Goal: Transaction & Acquisition: Book appointment/travel/reservation

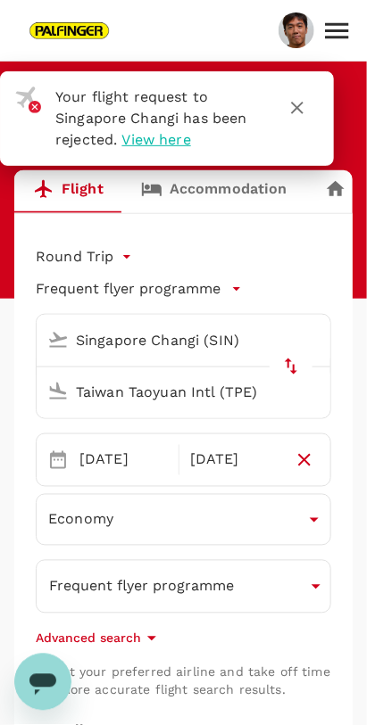
type input "Singapore Changi (SIN)"
type input "Taiwan Taoyuan Intl (TPE)"
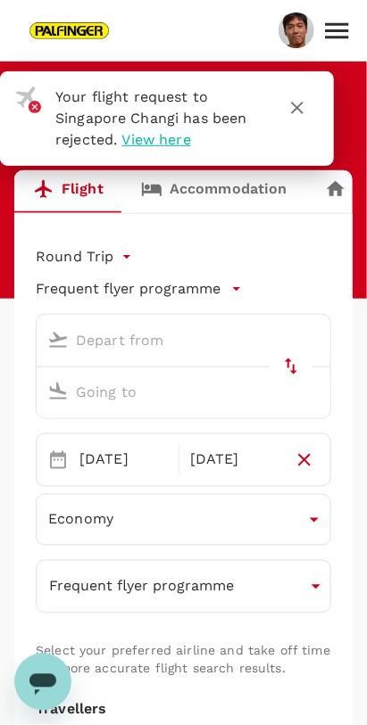
type input "Singapore Changi (SIN)"
type input "Taiwan Taoyuan Intl (TPE)"
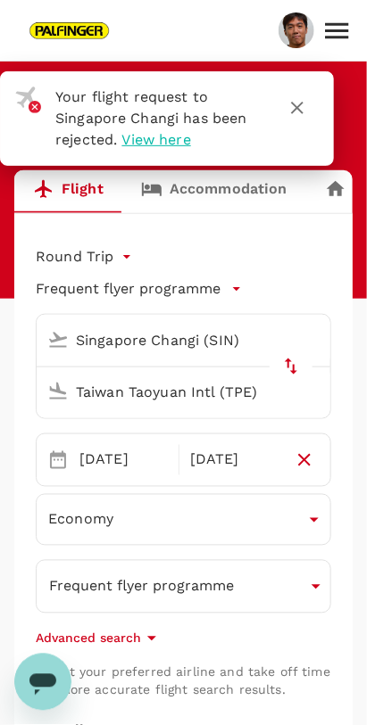
click at [291, 108] on icon "button" at bounding box center [296, 107] width 21 height 21
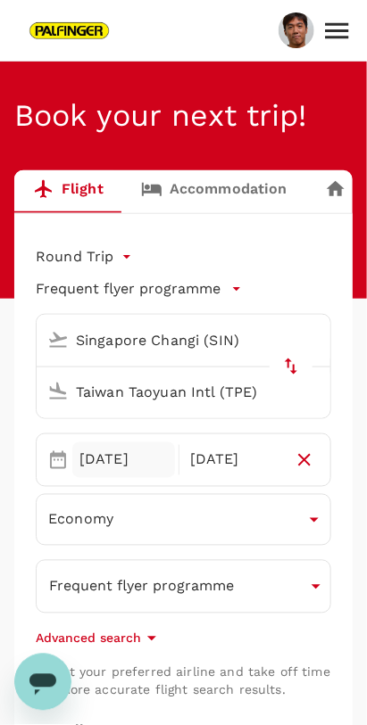
click at [92, 460] on div "[DATE]" at bounding box center [123, 461] width 103 height 36
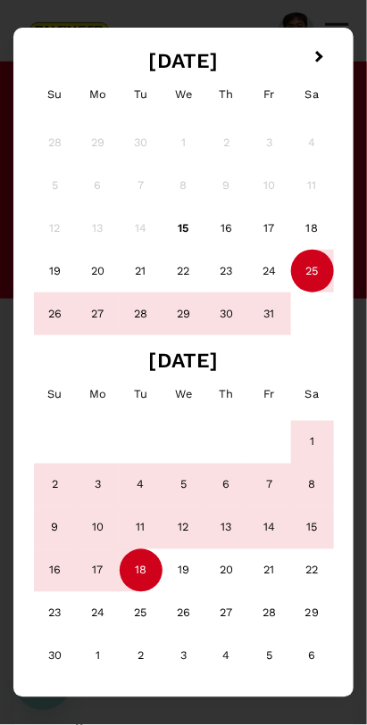
click at [55, 319] on div "26" at bounding box center [55, 314] width 43 height 43
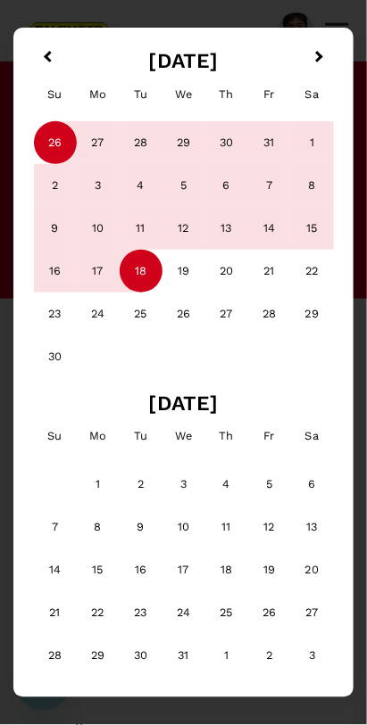
click at [328, 191] on div "8" at bounding box center [312, 185] width 43 height 43
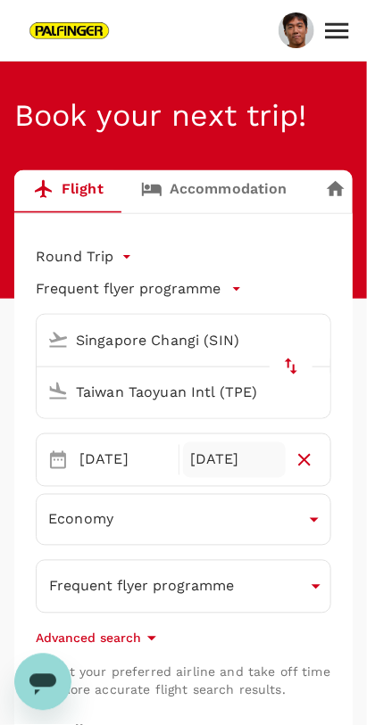
click at [232, 467] on div "[DATE]" at bounding box center [234, 461] width 103 height 36
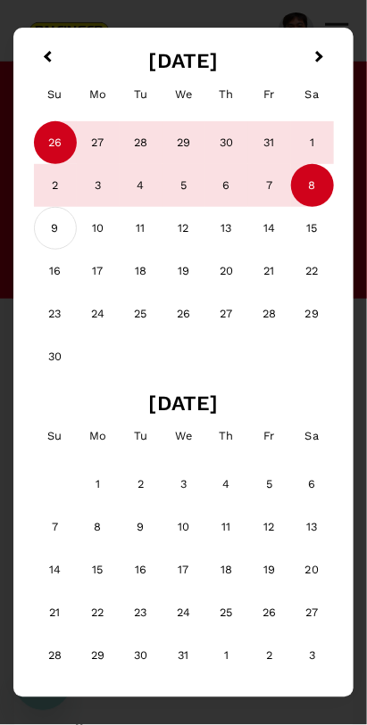
click at [47, 234] on div "9" at bounding box center [55, 228] width 43 height 43
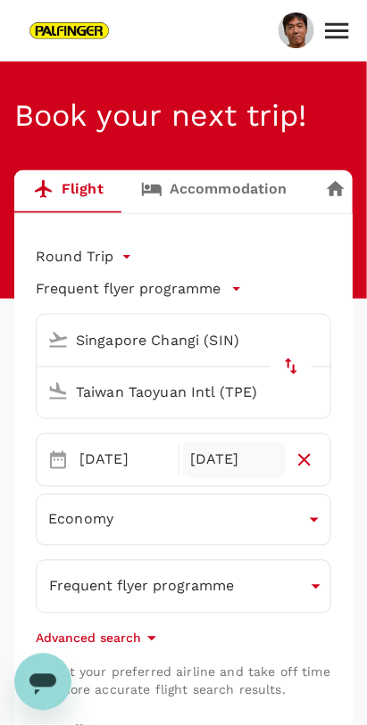
click at [244, 460] on div "[DATE]" at bounding box center [234, 461] width 103 height 36
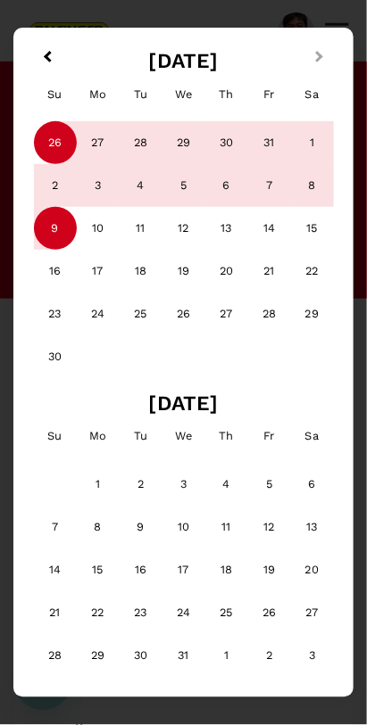
click at [323, 56] on button "Next Month" at bounding box center [321, 59] width 29 height 29
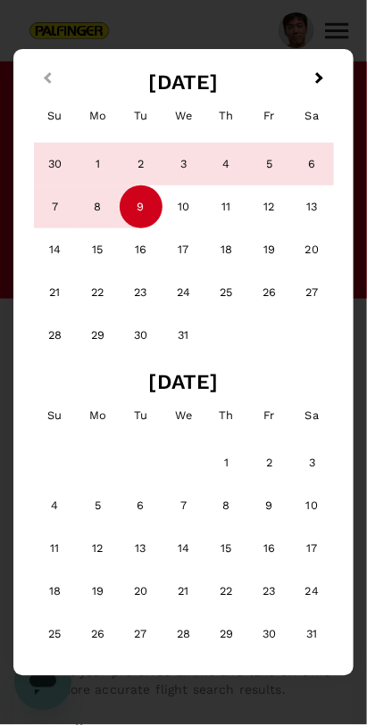
click at [41, 76] on button "Previous Month" at bounding box center [45, 80] width 29 height 29
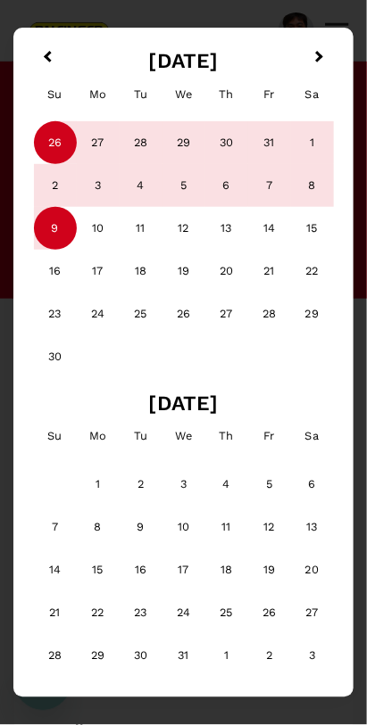
click at [54, 228] on div "9" at bounding box center [55, 228] width 43 height 43
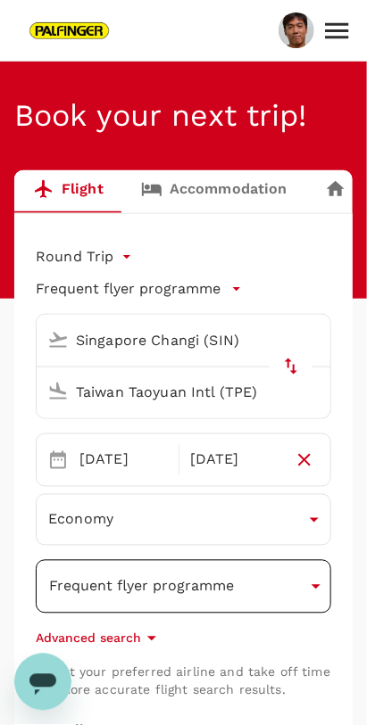
click at [289, 594] on button "Frequent flyer programme" at bounding box center [183, 587] width 295 height 54
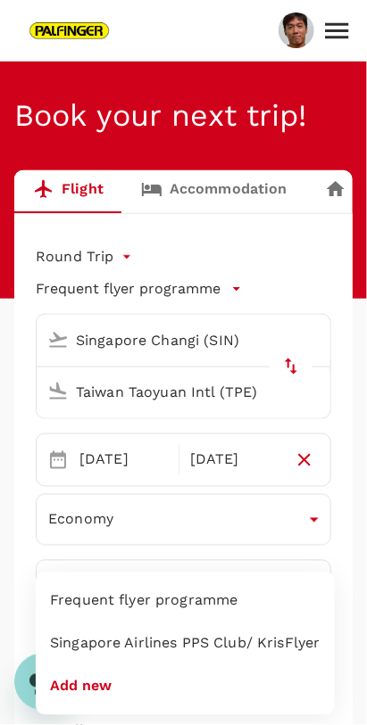
click at [286, 646] on li "Singapore Airlines PPS Club/ KrisFlyer" at bounding box center [185, 644] width 299 height 43
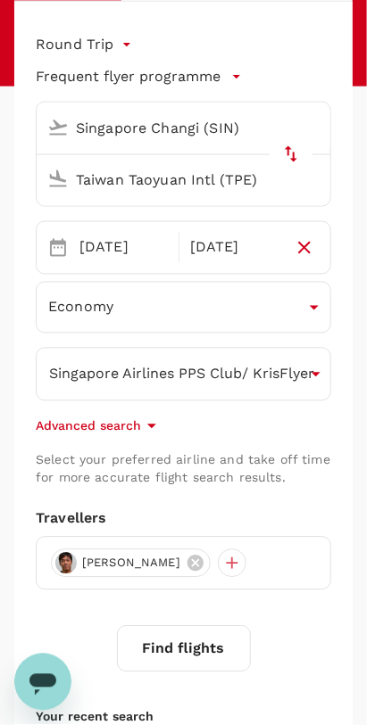
scroll to position [214, 0]
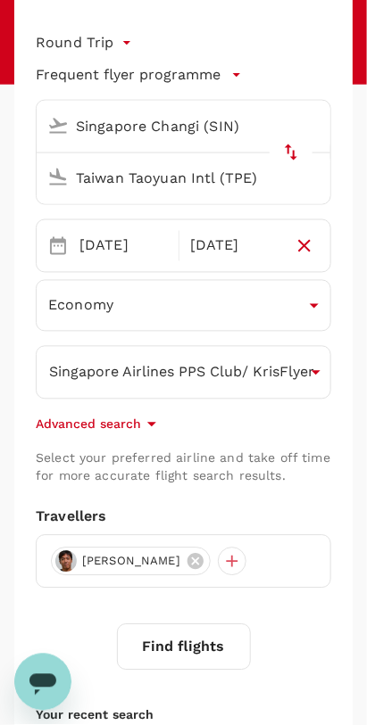
click at [212, 647] on button "Find flights" at bounding box center [184, 648] width 134 height 46
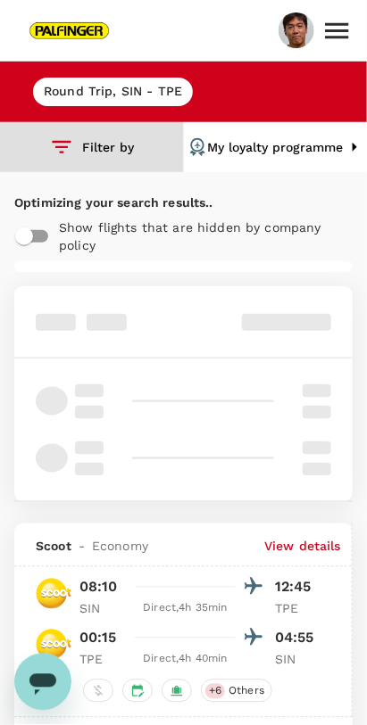
click at [53, 145] on icon "button" at bounding box center [62, 148] width 26 height 26
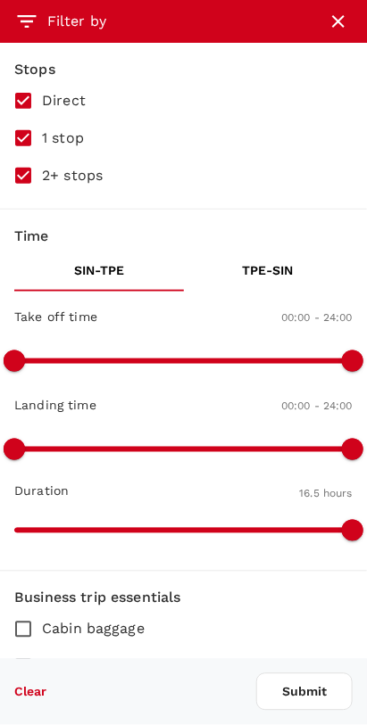
click at [20, 144] on input "1 stop" at bounding box center [22, 138] width 37 height 37
checkbox input "false"
click at [21, 182] on input "2+ stops" at bounding box center [22, 175] width 37 height 37
checkbox input "false"
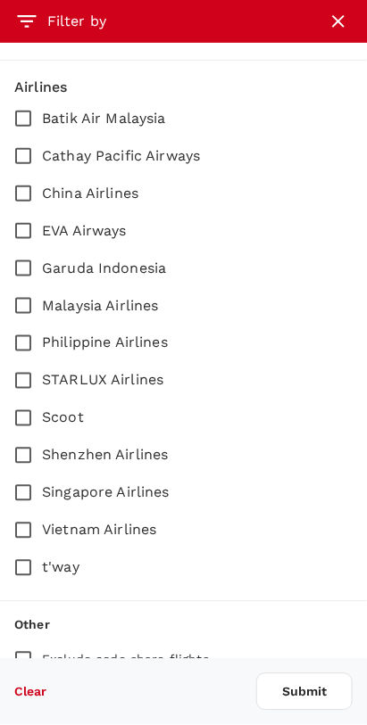
scroll to position [954, 0]
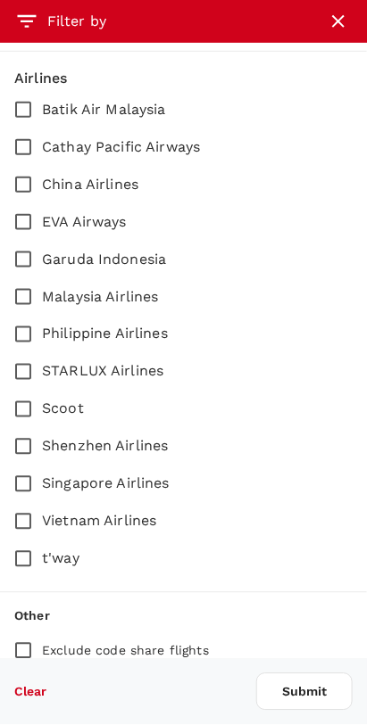
click at [21, 220] on input "EVA Airways" at bounding box center [22, 221] width 37 height 37
checkbox input "true"
click at [16, 480] on input "Singapore Airlines" at bounding box center [22, 484] width 37 height 37
checkbox input "true"
click at [311, 695] on button "Submit" at bounding box center [304, 692] width 96 height 37
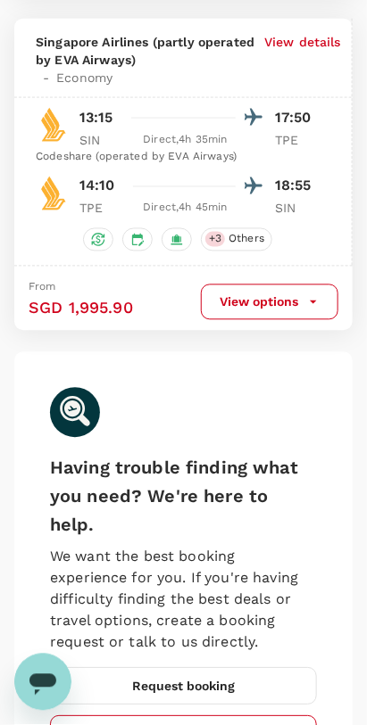
scroll to position [6445, 0]
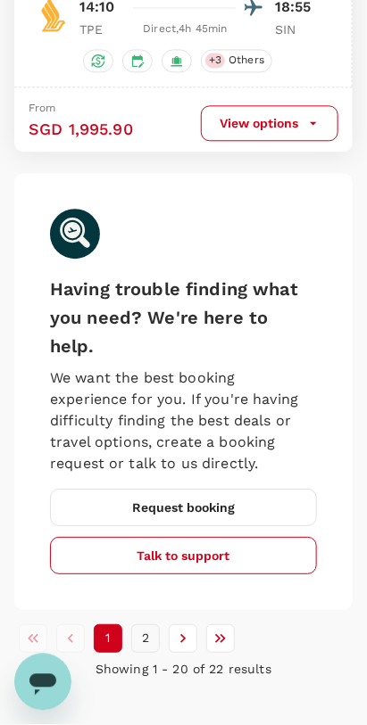
click at [143, 625] on button "2" at bounding box center [145, 639] width 29 height 29
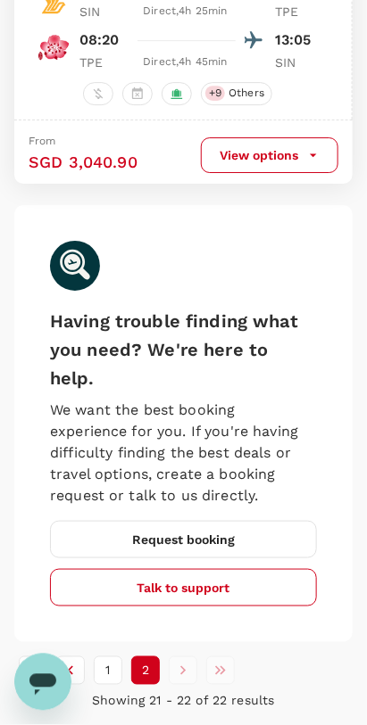
scroll to position [710, 0]
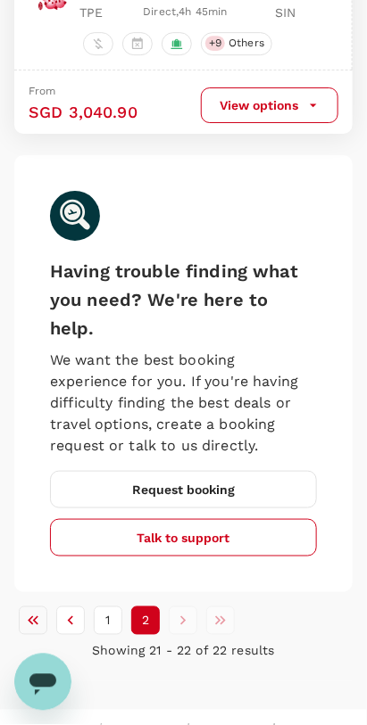
click at [42, 607] on button "Go to first page" at bounding box center [33, 621] width 29 height 29
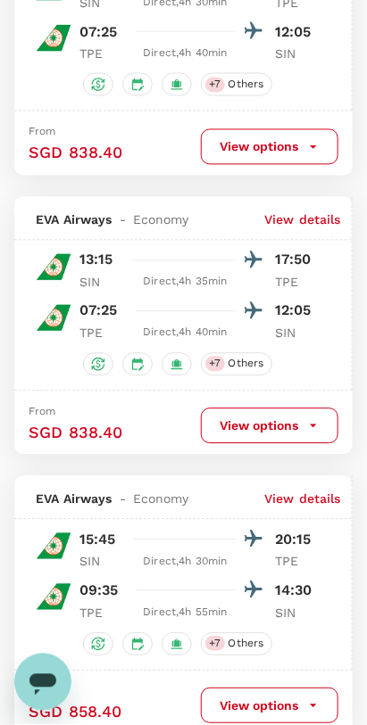
scroll to position [0, 0]
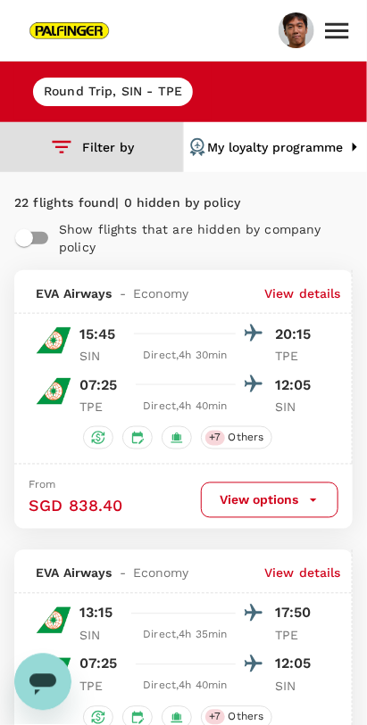
click at [61, 156] on icon "button" at bounding box center [62, 148] width 26 height 26
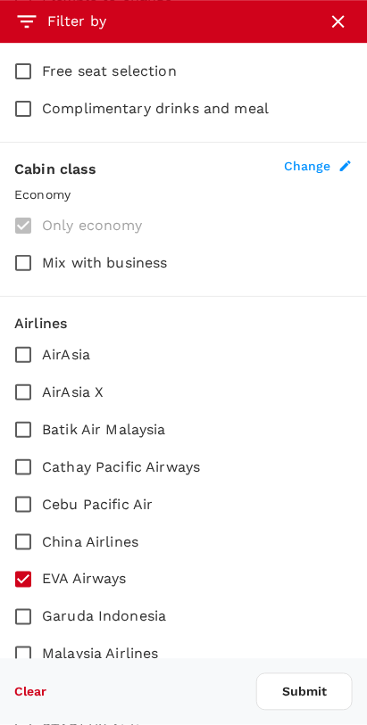
scroll to position [1126, 0]
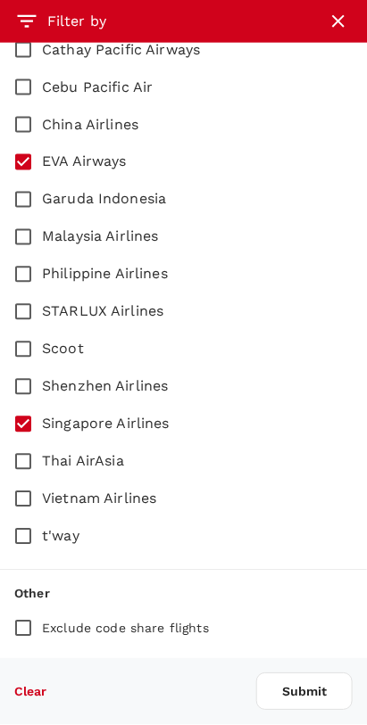
click at [22, 635] on input "Exclude code share flights" at bounding box center [22, 628] width 37 height 37
checkbox input "true"
click at [324, 706] on button "Submit" at bounding box center [304, 692] width 96 height 37
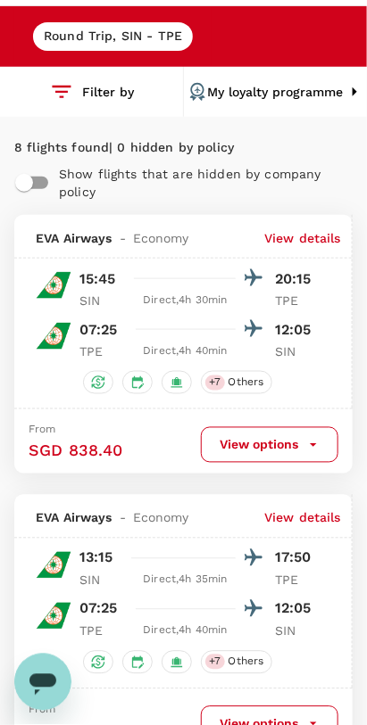
scroll to position [0, 0]
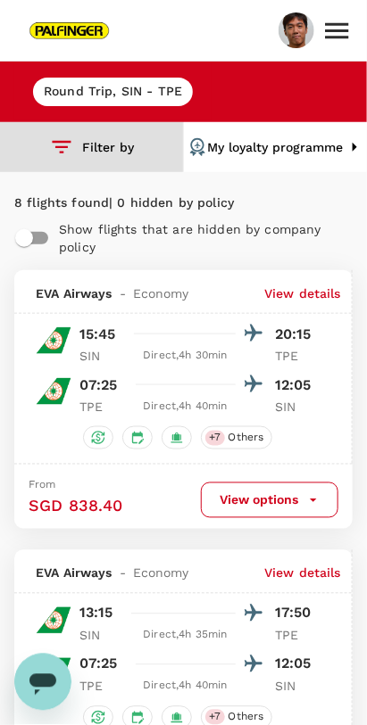
click at [57, 148] on icon "button" at bounding box center [63, 147] width 20 height 12
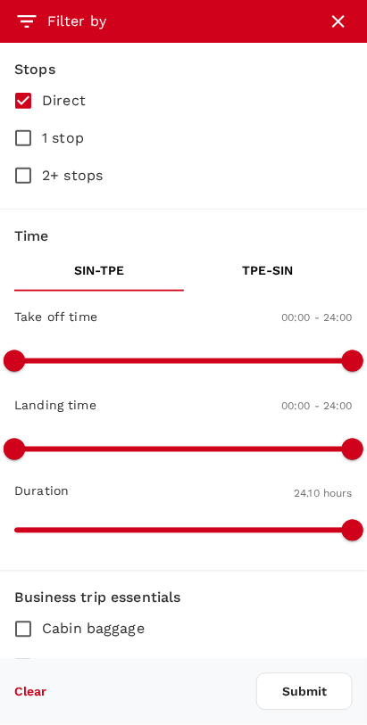
click at [345, 16] on icon "button" at bounding box center [337, 21] width 21 height 21
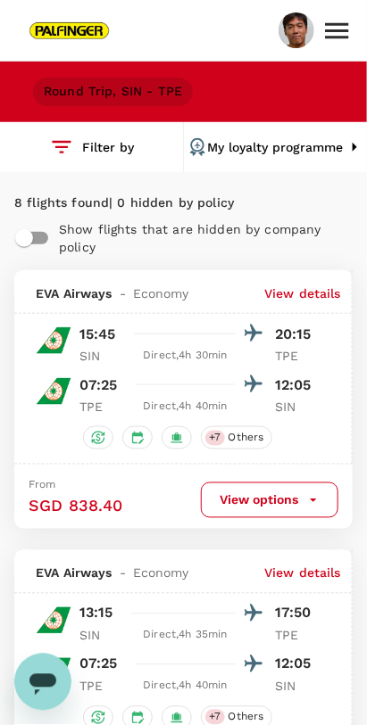
click at [62, 79] on div "Round Trip , SIN - TPE" at bounding box center [113, 92] width 160 height 29
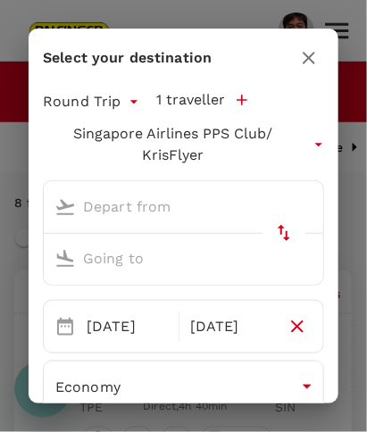
type input "Singapore Changi (SIN)"
type input "Taiwan Taoyuan Intl (TPE)"
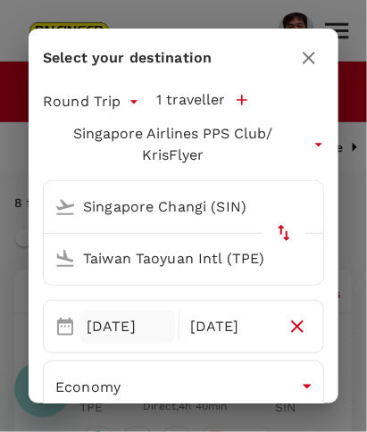
click at [82, 323] on div "[DATE]" at bounding box center [126, 327] width 95 height 35
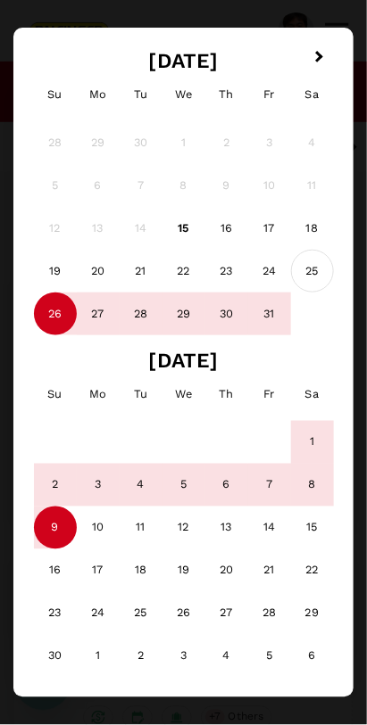
click at [314, 285] on div "25" at bounding box center [312, 271] width 43 height 43
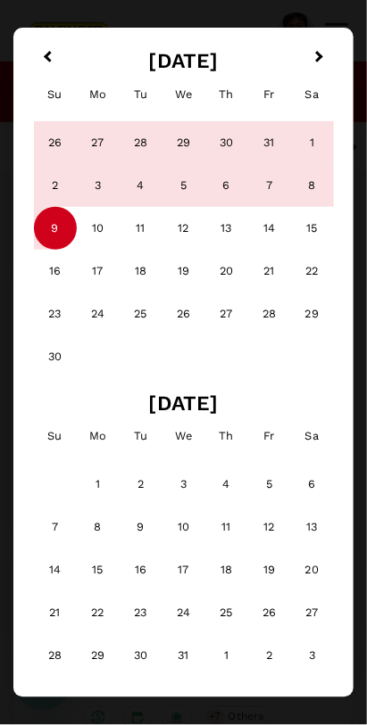
click at [49, 226] on div "9" at bounding box center [55, 228] width 43 height 43
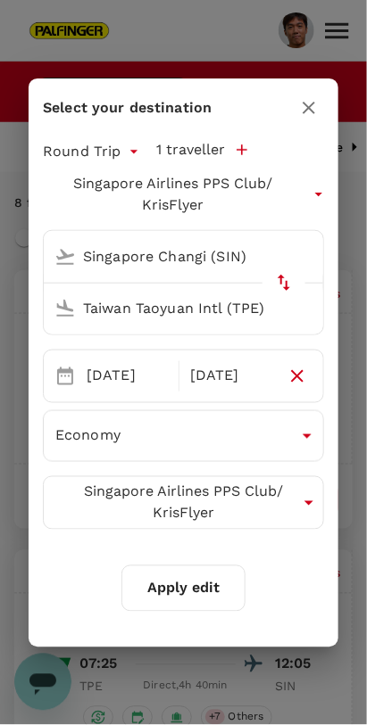
click at [216, 598] on button "Apply edit" at bounding box center [183, 589] width 124 height 46
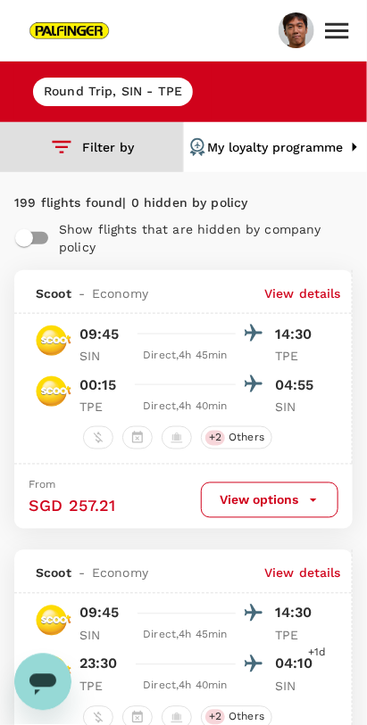
click at [67, 150] on icon "button" at bounding box center [62, 148] width 26 height 26
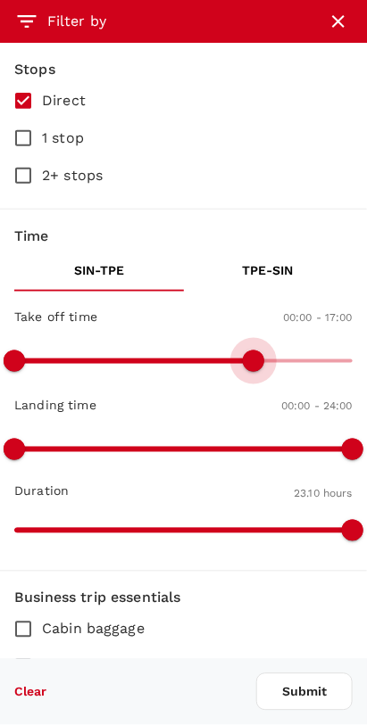
type input "1440"
click at [24, 22] on icon at bounding box center [27, 22] width 26 height 26
click at [346, 20] on icon "button" at bounding box center [337, 21] width 21 height 21
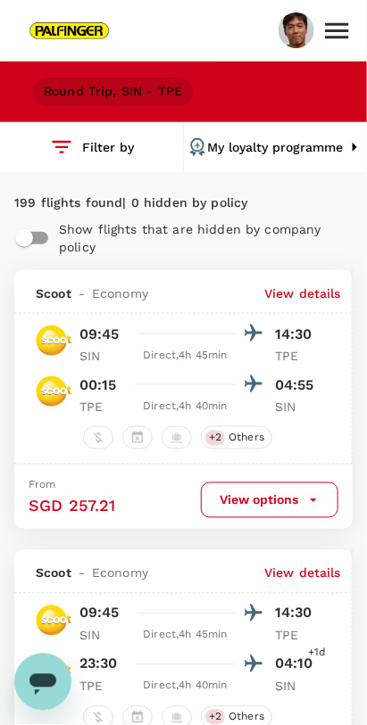
click at [84, 92] on h6 "Round Trip , SIN - TPE" at bounding box center [113, 92] width 138 height 20
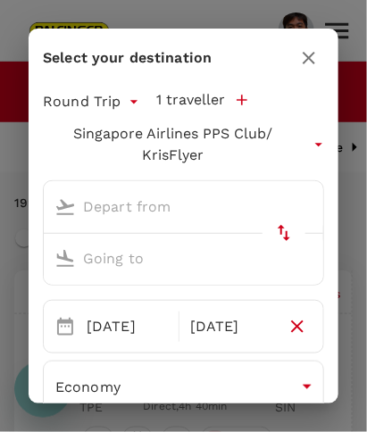
type input "Singapore Changi (SIN)"
type input "Taiwan Taoyuan Intl (TPE)"
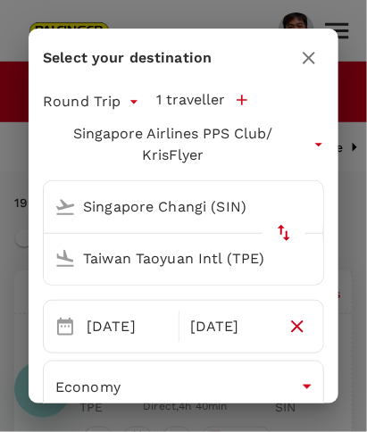
click at [64, 319] on icon at bounding box center [64, 326] width 21 height 21
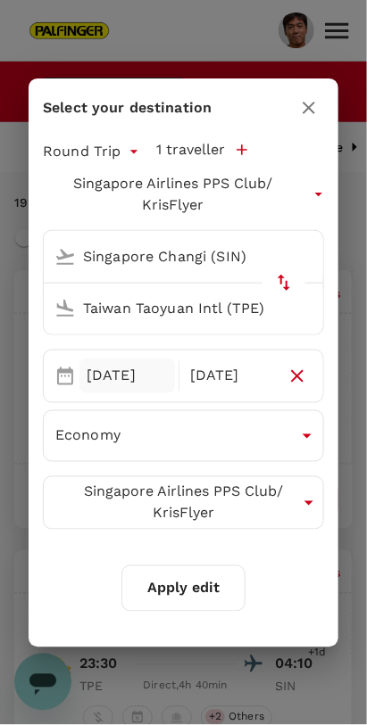
click at [95, 392] on div "[DATE]" at bounding box center [126, 376] width 95 height 35
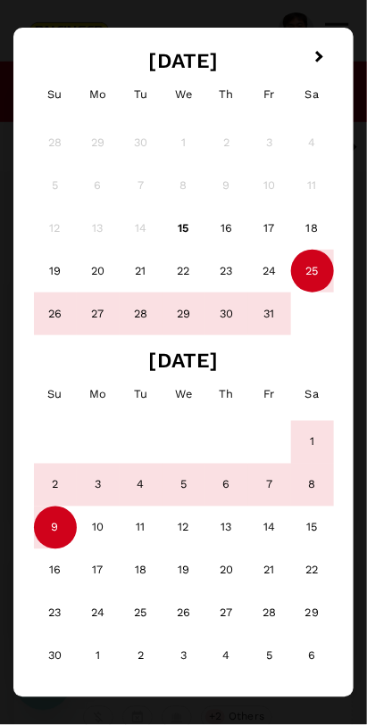
click at [52, 316] on div "26" at bounding box center [55, 314] width 43 height 43
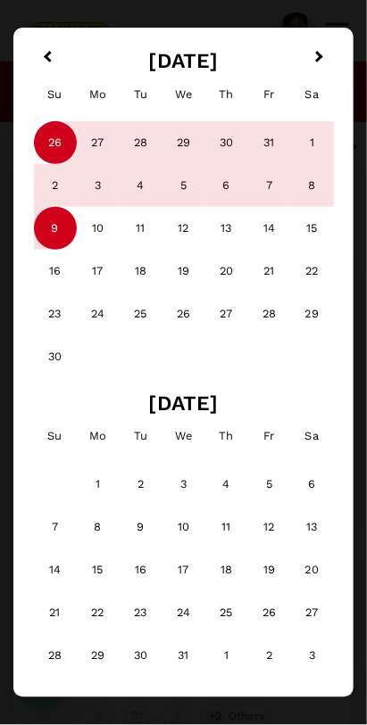
click at [54, 230] on div "9" at bounding box center [55, 228] width 43 height 43
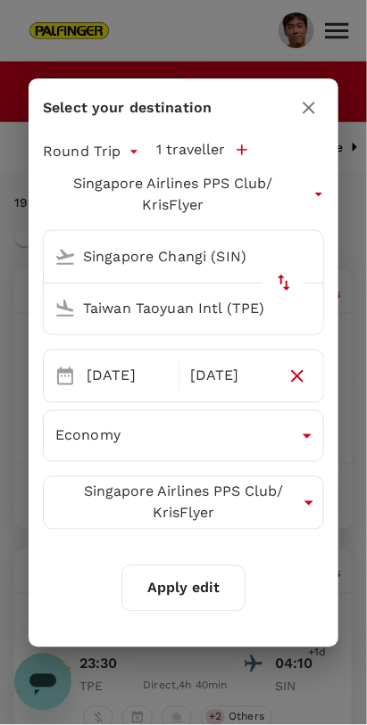
click at [208, 594] on button "Apply edit" at bounding box center [183, 589] width 124 height 46
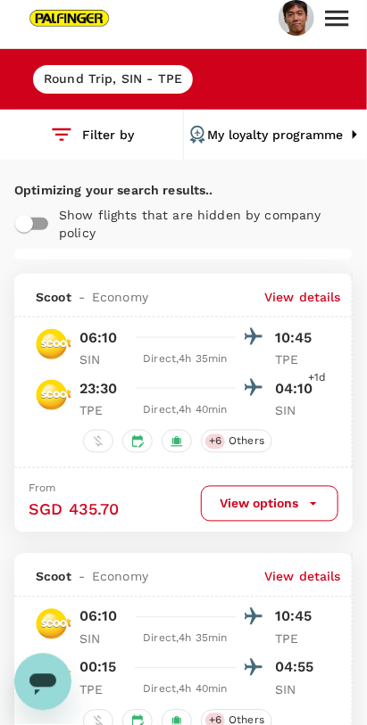
scroll to position [12, 0]
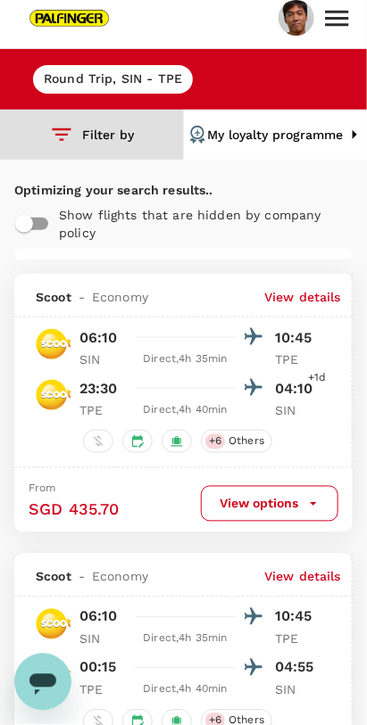
click at [110, 137] on button "Filter by" at bounding box center [91, 135] width 183 height 50
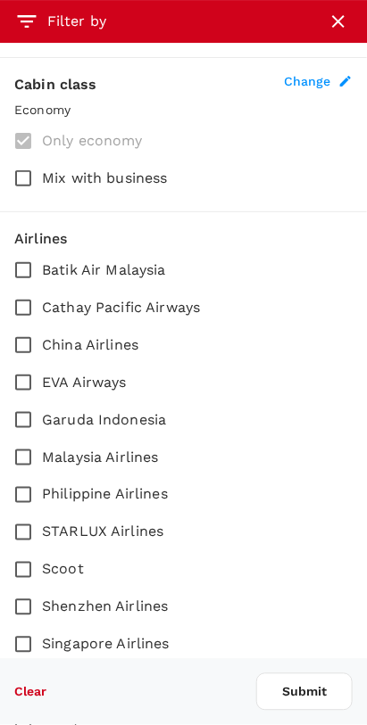
type input "1450"
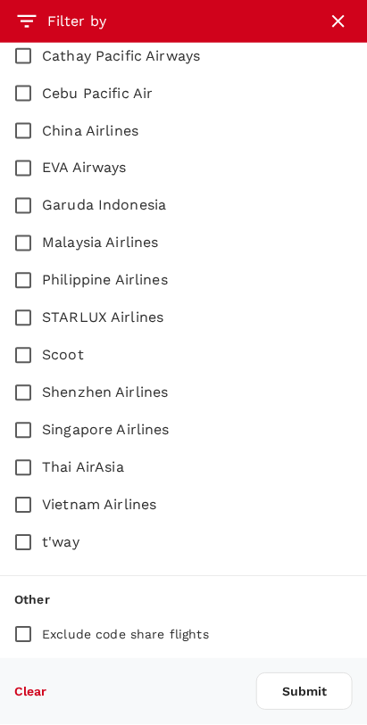
scroll to position [1126, 0]
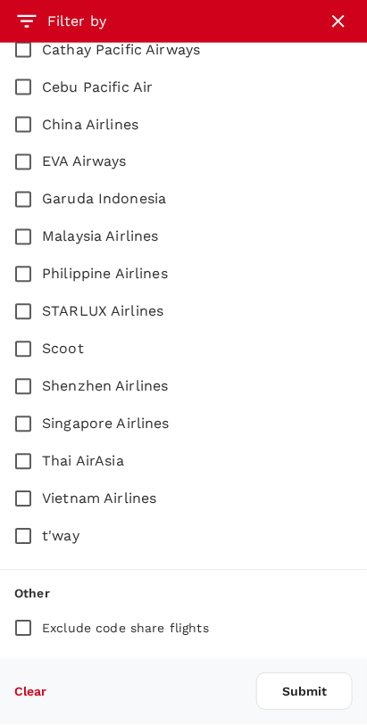
click at [21, 422] on input "Singapore Airlines" at bounding box center [22, 424] width 37 height 37
checkbox input "true"
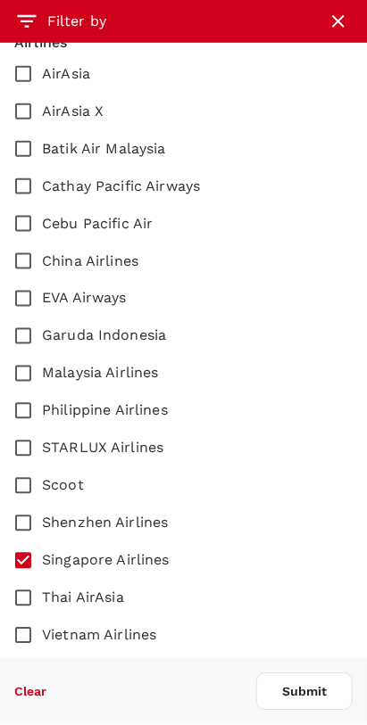
scroll to position [991, 0]
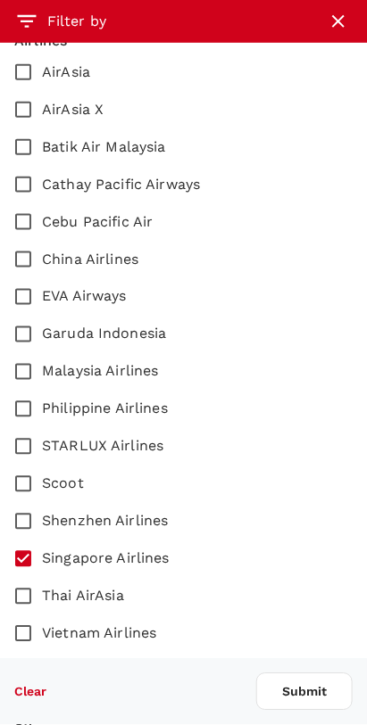
click at [24, 293] on input "EVA Airways" at bounding box center [22, 296] width 37 height 37
click at [26, 283] on input "EVA Airways" at bounding box center [22, 296] width 37 height 37
click at [38, 282] on input "EVA Airways" at bounding box center [22, 296] width 37 height 37
checkbox input "true"
click at [310, 685] on button "Submit" at bounding box center [304, 692] width 96 height 37
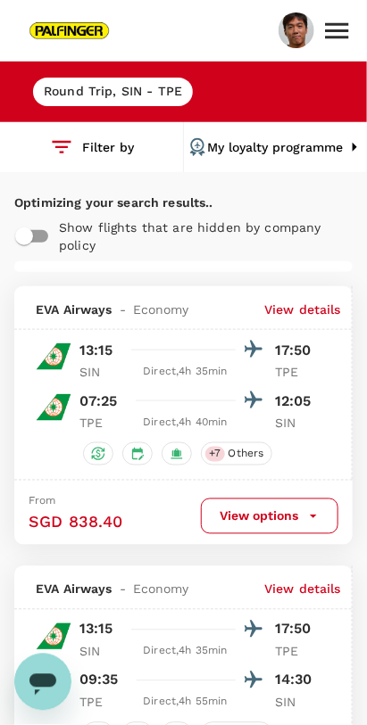
scroll to position [12, 0]
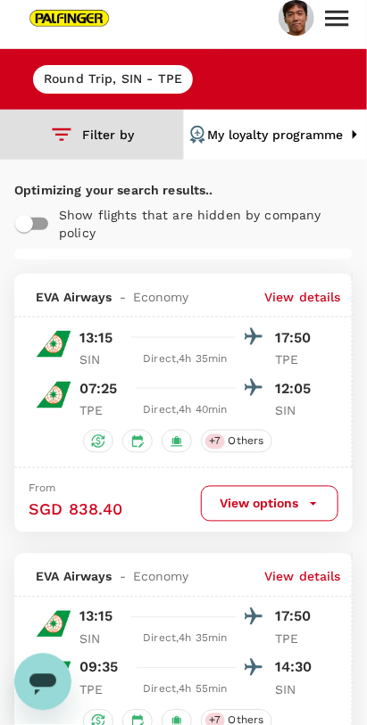
click at [92, 142] on button "Filter by" at bounding box center [91, 135] width 183 height 50
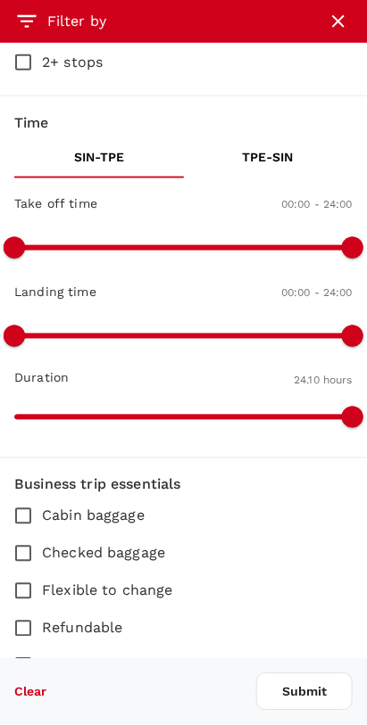
scroll to position [0, 0]
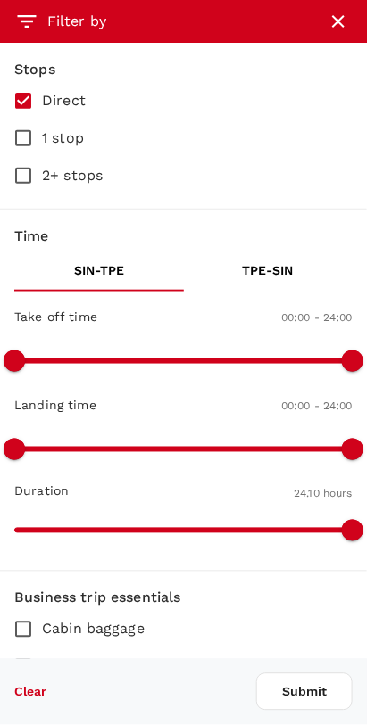
click at [286, 274] on p "TPE - SIN" at bounding box center [268, 270] width 51 height 18
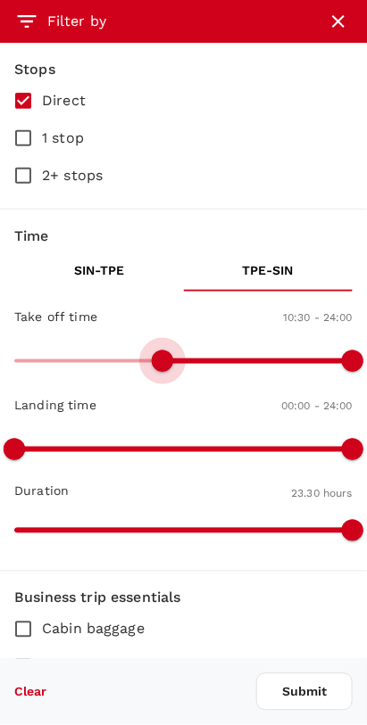
type input "600"
click at [330, 692] on button "Submit" at bounding box center [304, 692] width 96 height 37
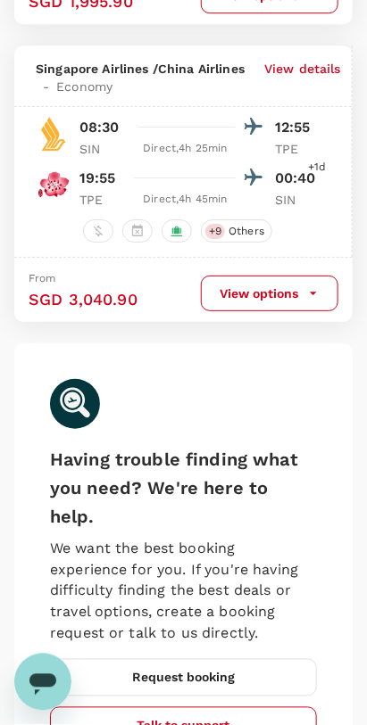
scroll to position [4296, 0]
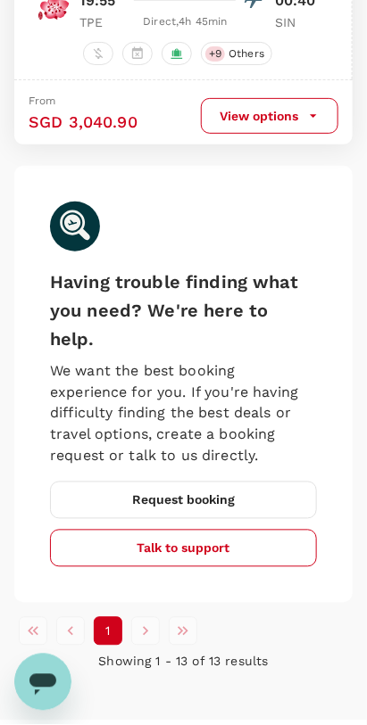
click at [144, 617] on li "pagination navigation" at bounding box center [145, 631] width 37 height 29
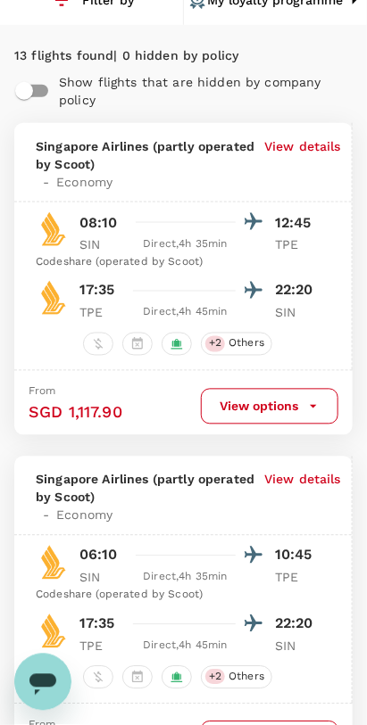
scroll to position [0, 0]
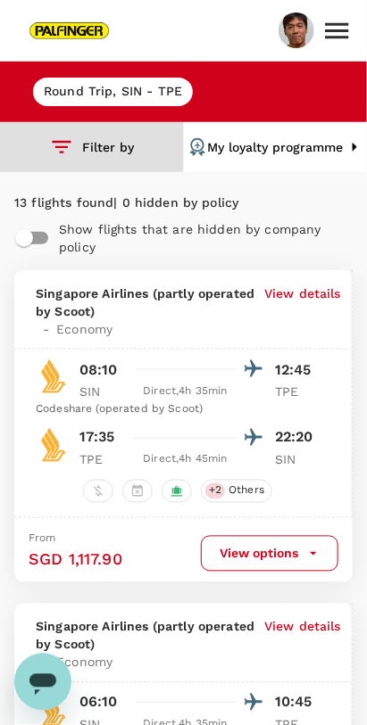
click at [111, 145] on button "Filter by" at bounding box center [91, 147] width 183 height 50
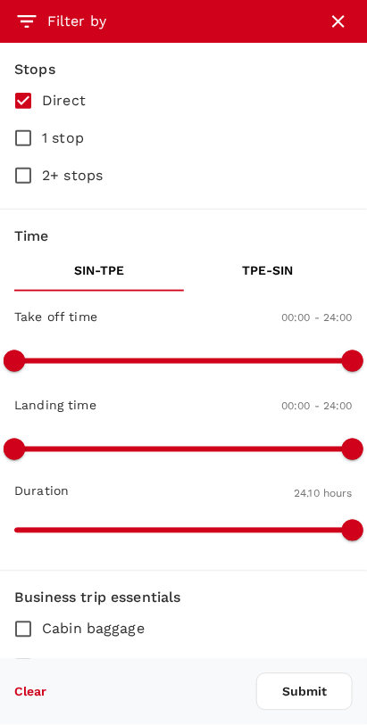
click at [269, 289] on button "TPE - SIN" at bounding box center [269, 270] width 170 height 43
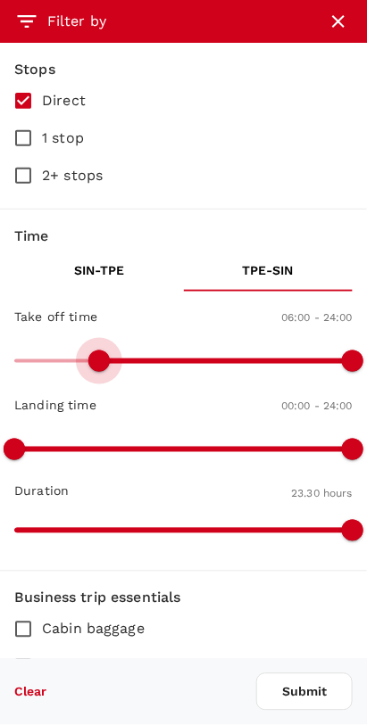
type input "0"
click at [324, 694] on button "Submit" at bounding box center [304, 692] width 96 height 37
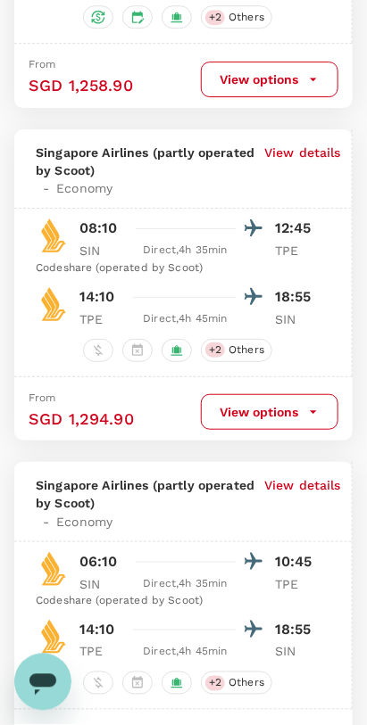
scroll to position [3380, 0]
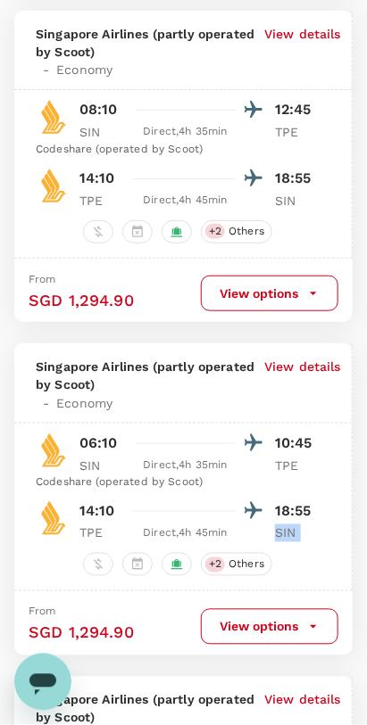
click at [329, 431] on div "06:10 10:45 SIN Direct , 4h 35min TPE Codeshare (operated by Scoot) 14:10 18:55…" at bounding box center [182, 487] width 337 height 112
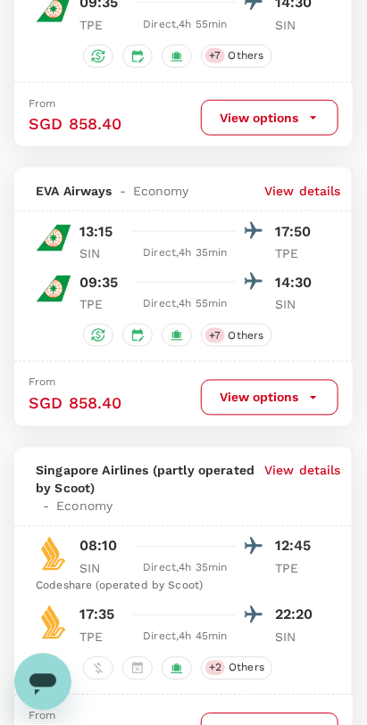
scroll to position [941, 0]
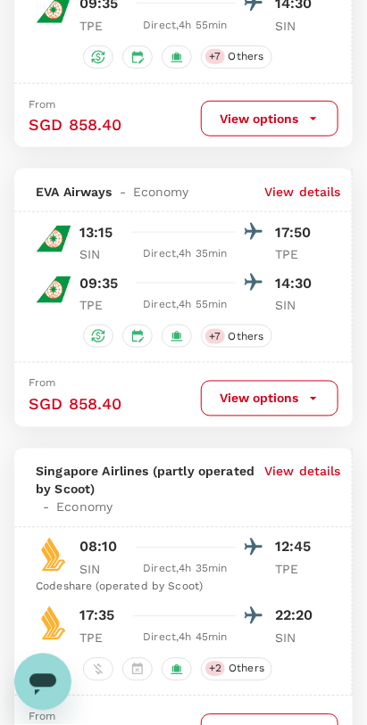
click at [309, 403] on button "View options" at bounding box center [269, 399] width 137 height 36
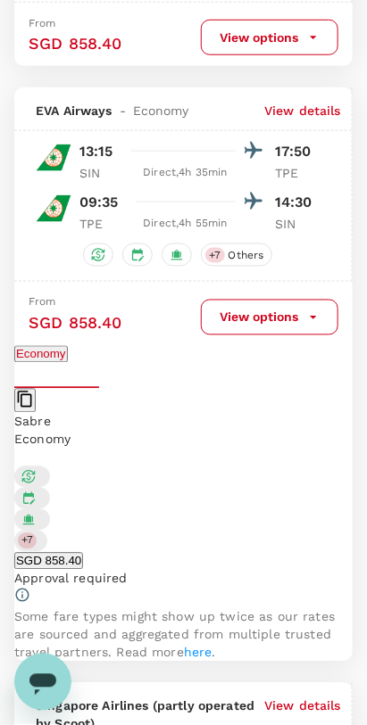
scroll to position [1022, 0]
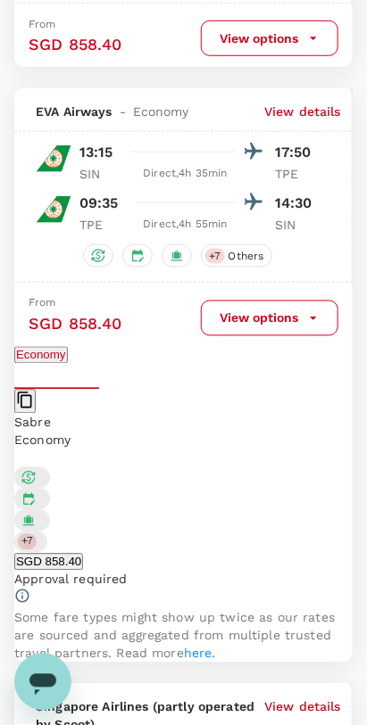
click at [83, 554] on button "SGD 858.40" at bounding box center [48, 562] width 69 height 17
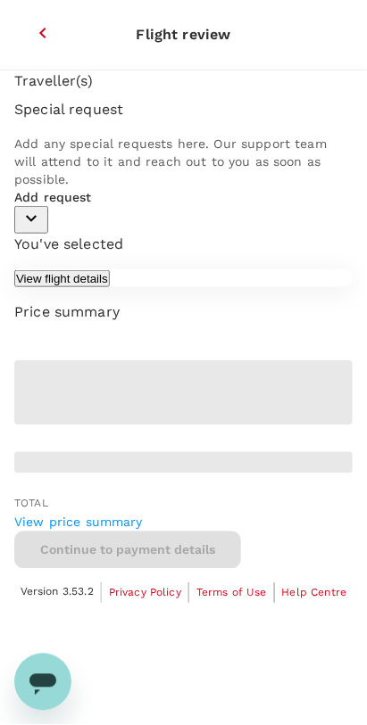
scroll to position [47, 0]
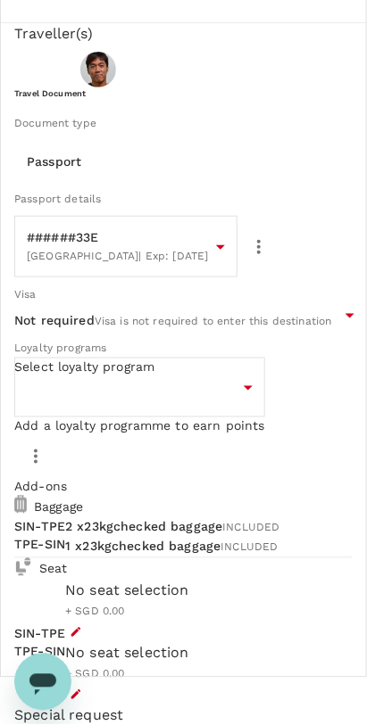
click at [243, 537] on body "Flight review Traveller(s) Traveller 1 : [PERSON_NAME] Travel Document Document…" at bounding box center [183, 720] width 367 height 1534
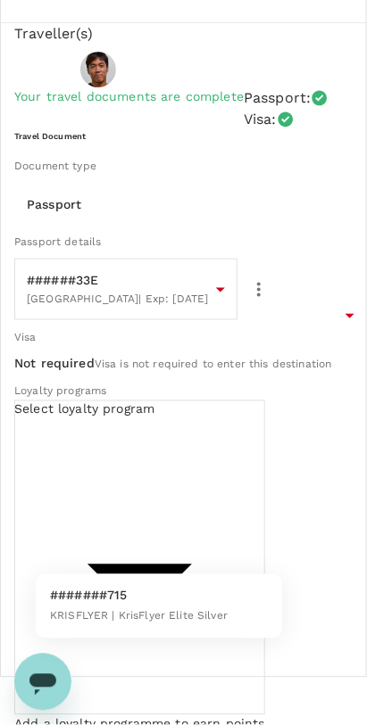
click at [213, 610] on span "KRISFLYER | KrisFlyer Elite Silver" at bounding box center [139, 616] width 178 height 12
type input "81492fd1-3387-4bc3-b62c-6ddf49be1928"
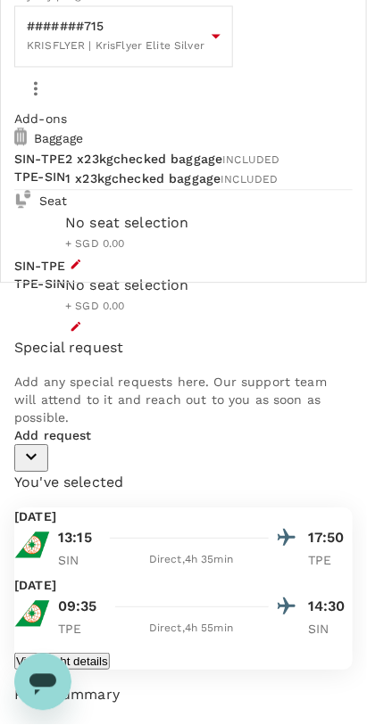
scroll to position [443, 0]
click at [87, 275] on button "button" at bounding box center [75, 263] width 21 height 21
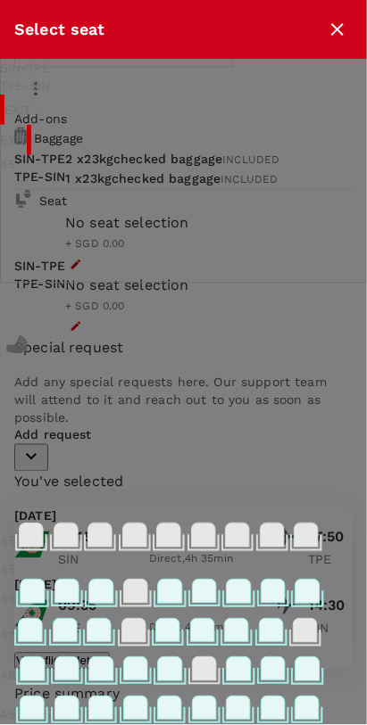
scroll to position [0, 0]
click at [128, 80] on div "TPE - SIN" at bounding box center [183, 86] width 367 height 18
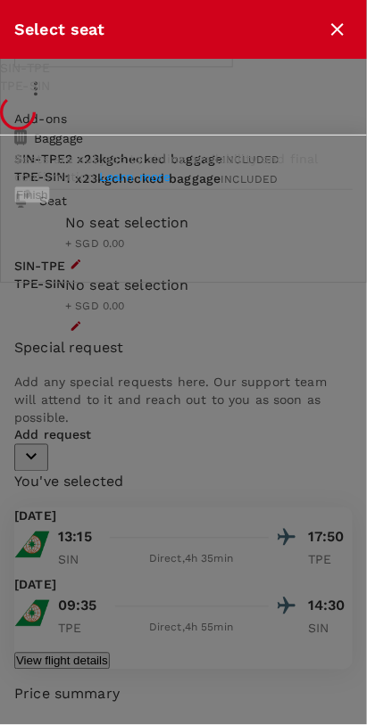
click at [46, 76] on div "SIN - TPE" at bounding box center [183, 68] width 367 height 18
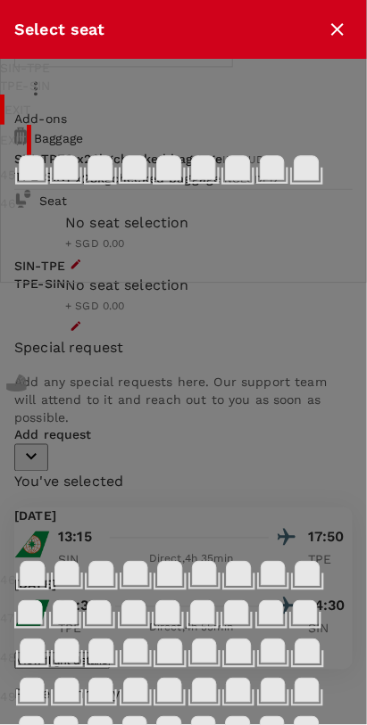
click at [346, 24] on icon "close" at bounding box center [337, 29] width 21 height 21
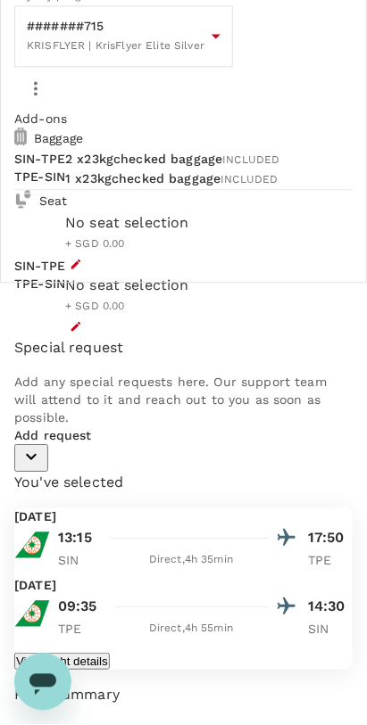
click at [82, 270] on icon "button" at bounding box center [76, 264] width 12 height 12
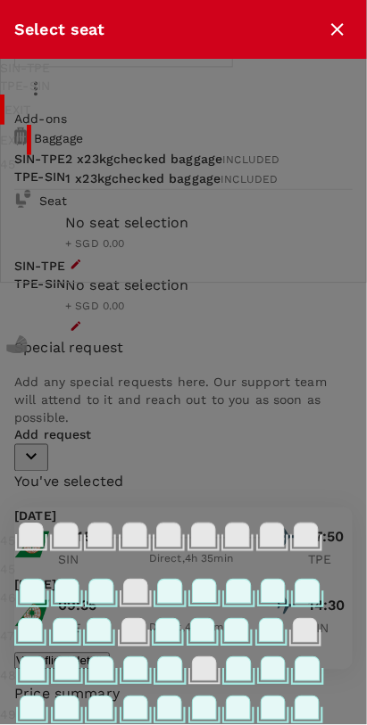
click at [113, 580] on icon at bounding box center [101, 591] width 24 height 23
click at [253, 283] on p "Select" at bounding box center [176, 292] width 154 height 18
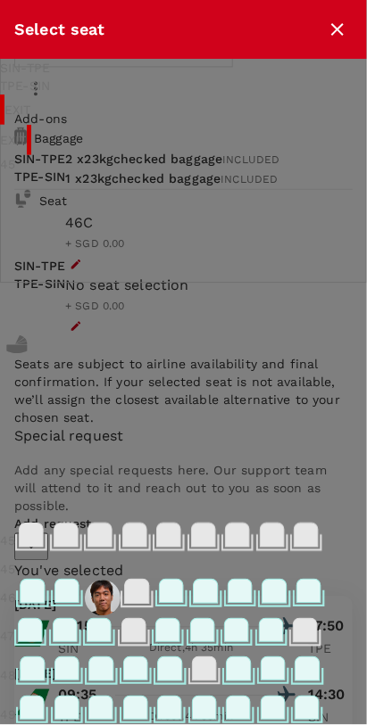
scroll to position [0, 53]
click at [148, 77] on div "TPE - SIN" at bounding box center [183, 86] width 367 height 18
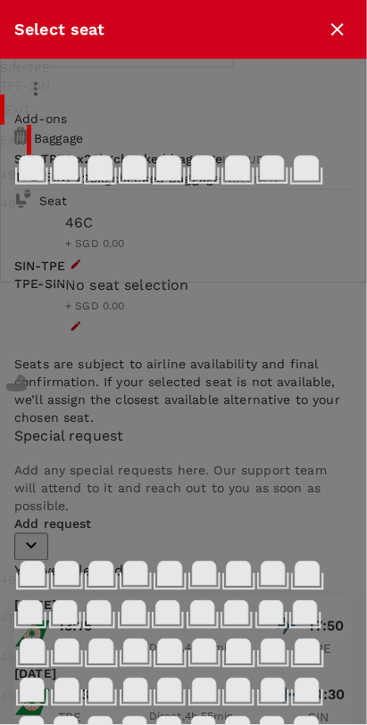
scroll to position [0, 0]
click at [113, 562] on icon at bounding box center [101, 574] width 24 height 24
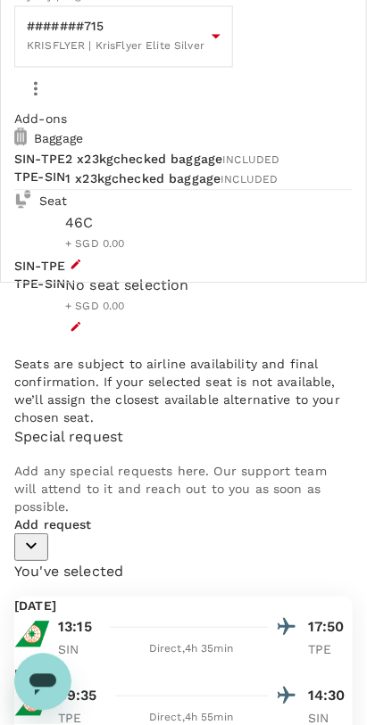
scroll to position [0, 0]
click at [189, 337] on div at bounding box center [127, 326] width 124 height 21
click at [87, 337] on button "button" at bounding box center [75, 326] width 21 height 21
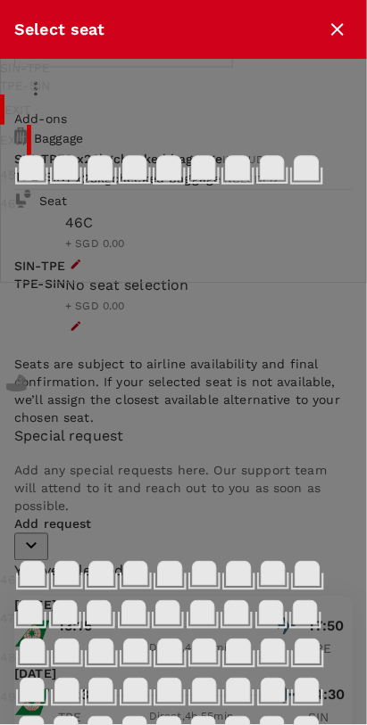
click at [112, 180] on icon at bounding box center [100, 168] width 24 height 24
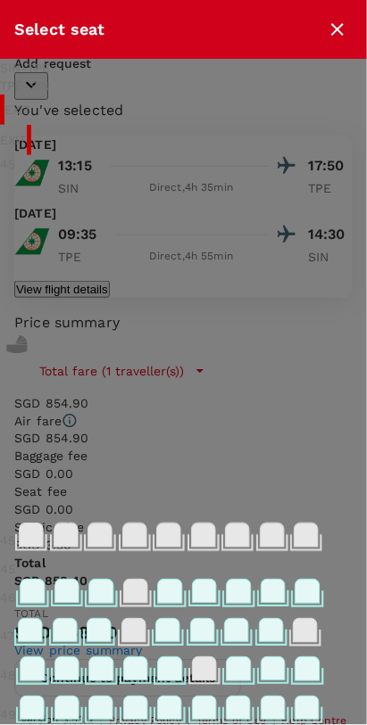
click at [113, 580] on icon at bounding box center [101, 591] width 24 height 23
click at [253, 283] on p "Select" at bounding box center [176, 292] width 154 height 18
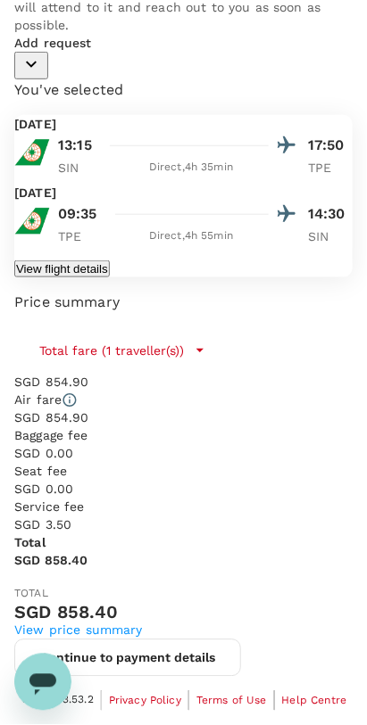
scroll to position [1242, 0]
click at [241, 677] on button "Continue to payment details" at bounding box center [127, 658] width 227 height 37
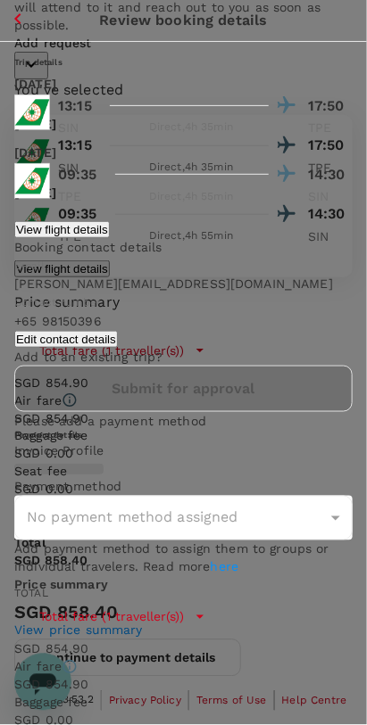
type input "9be03565-66ee-4886-9f8c-c8015ed65526"
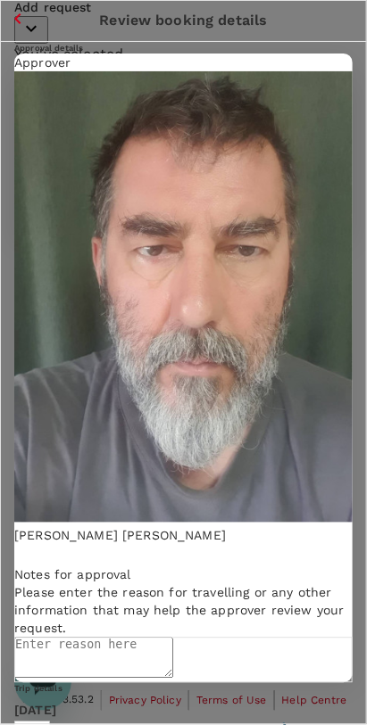
scroll to position [79, 0]
click at [60, 638] on textarea at bounding box center [93, 658] width 159 height 41
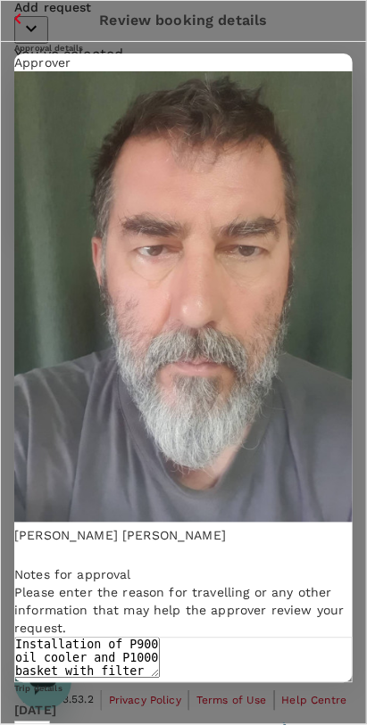
scroll to position [854, 0]
type textarea "Installation of P900 oil cooler and P1000 basket with filter change"
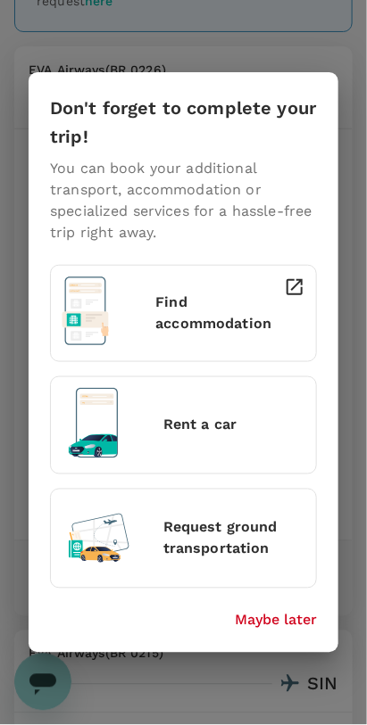
scroll to position [494, 0]
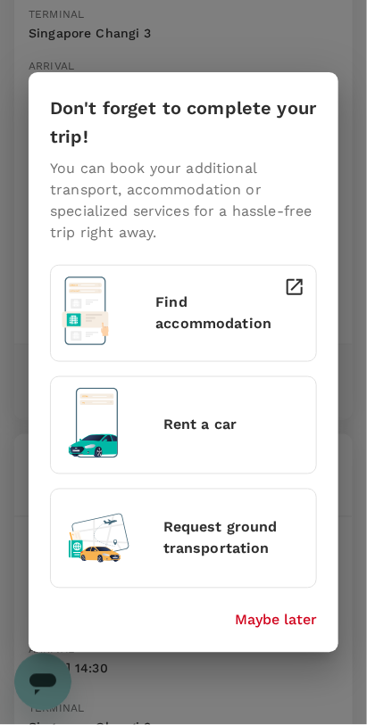
click at [294, 631] on p "Maybe later" at bounding box center [276, 620] width 82 height 21
